Goal: Task Accomplishment & Management: Manage account settings

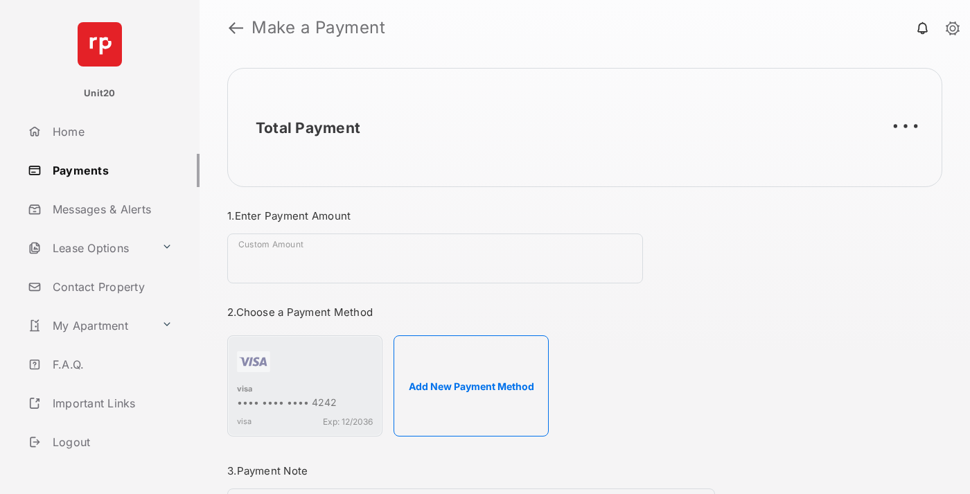
click at [108, 170] on link "Payments" at bounding box center [110, 170] width 177 height 33
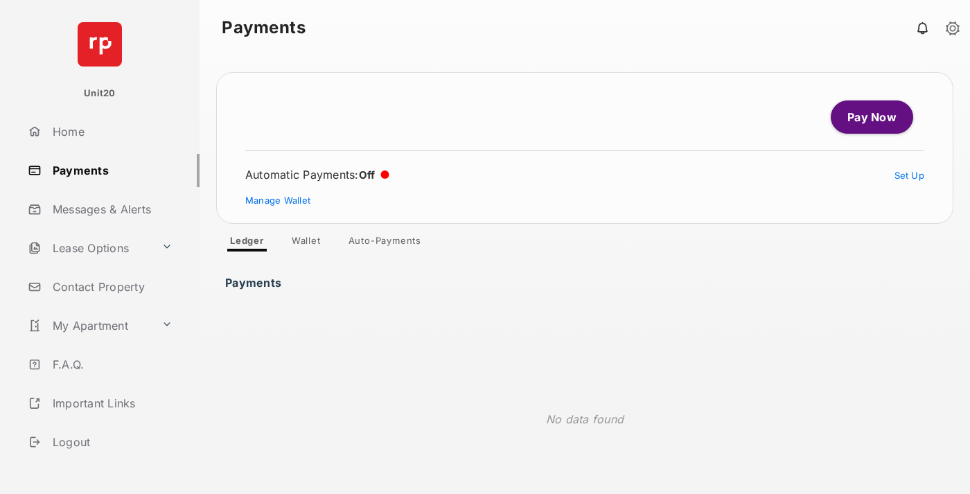
click at [385, 243] on link "Auto-Payments" at bounding box center [384, 243] width 95 height 17
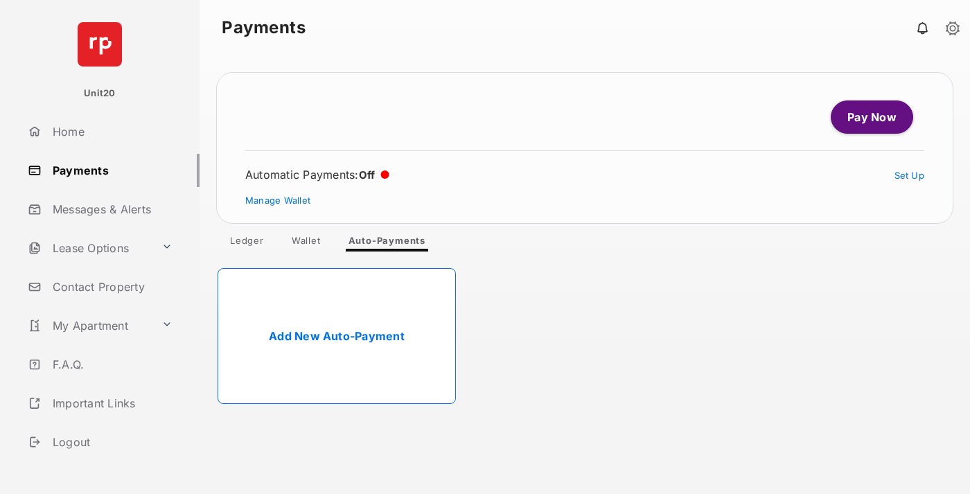
click at [337, 336] on link "Add New Auto-Payment" at bounding box center [336, 336] width 238 height 136
